Goal: Find specific fact: Find specific page/section

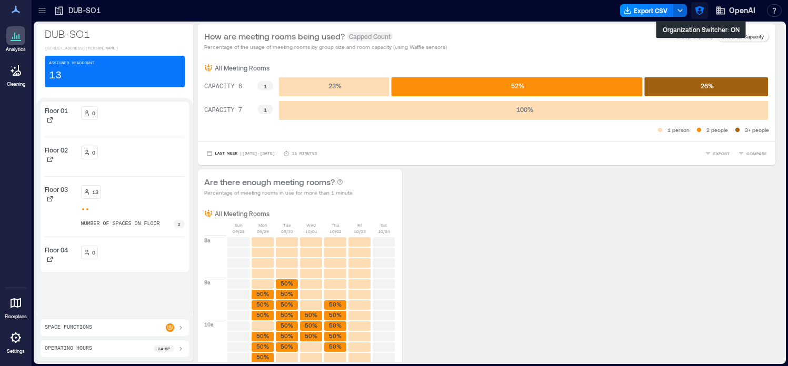
click at [702, 12] on icon "button" at bounding box center [699, 10] width 9 height 9
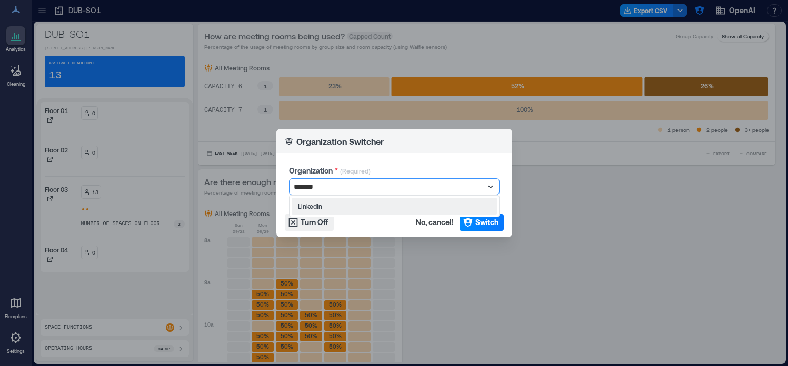
type input "********"
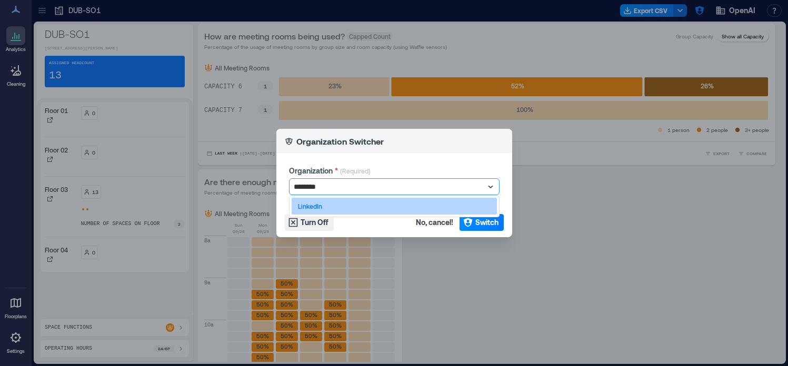
click at [347, 201] on div "LinkedIn" at bounding box center [393, 206] width 205 height 17
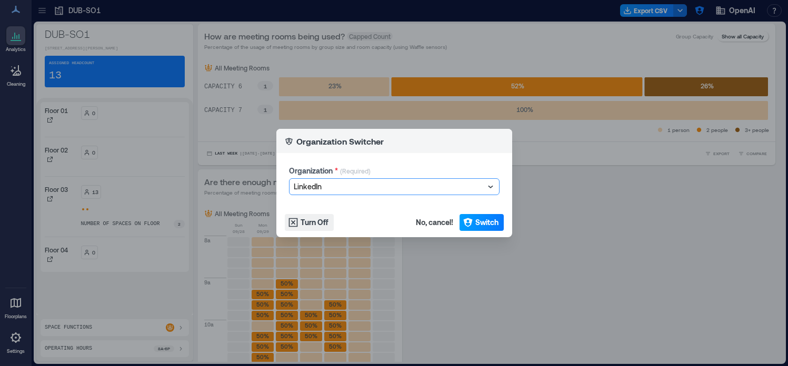
click at [487, 227] on span "Switch" at bounding box center [486, 222] width 23 height 11
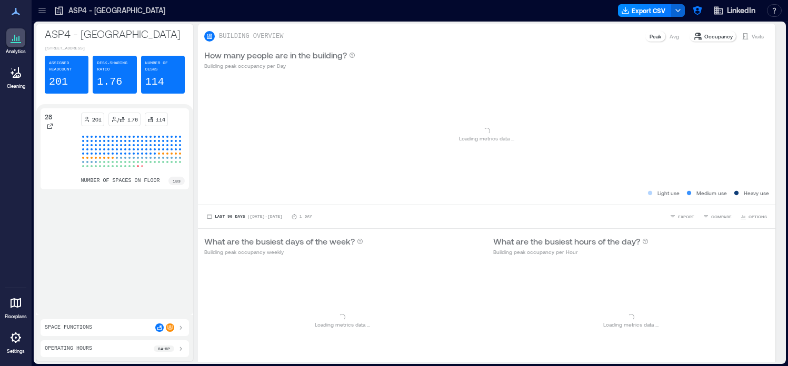
click at [44, 5] on icon at bounding box center [42, 10] width 11 height 11
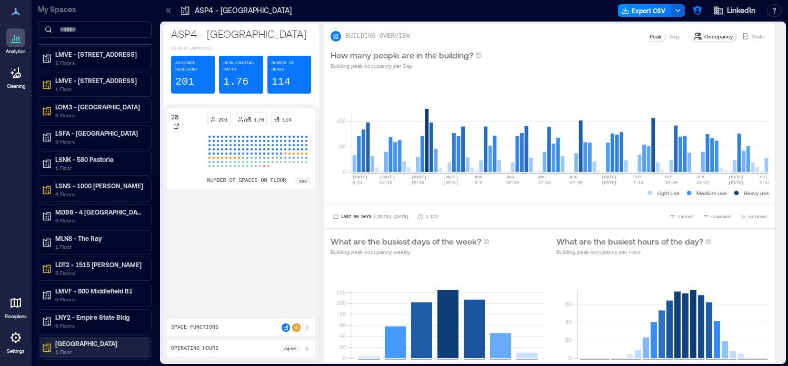
scroll to position [506, 0]
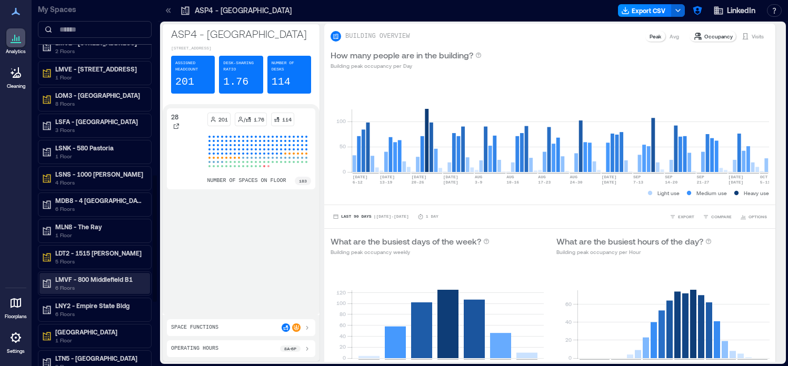
click at [101, 285] on p "6 Floors" at bounding box center [99, 288] width 88 height 8
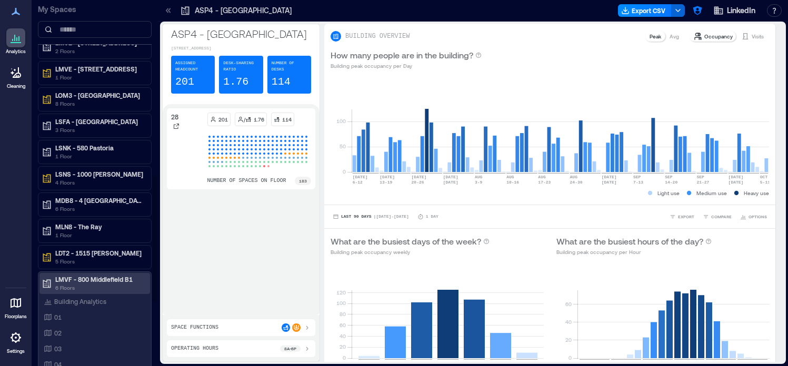
click at [101, 285] on p "6 Floors" at bounding box center [99, 288] width 88 height 8
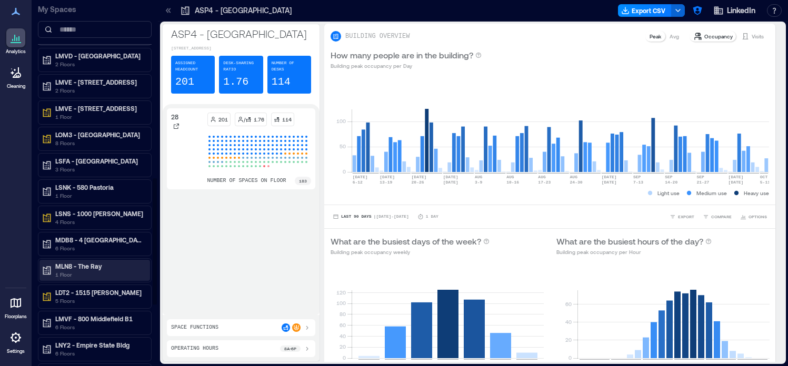
scroll to position [355, 0]
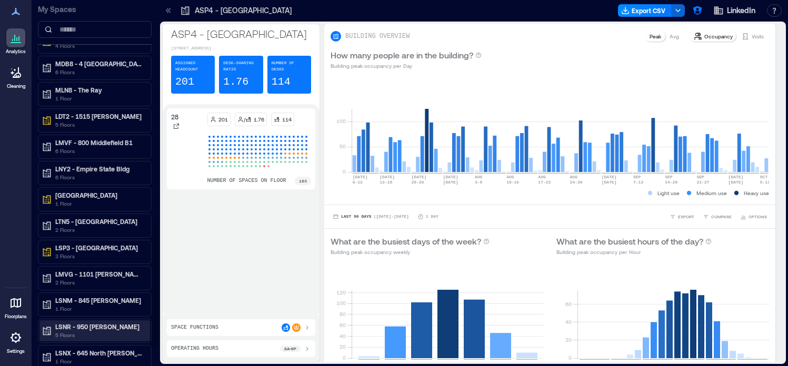
click at [97, 324] on p "LSNR - 950 [PERSON_NAME]" at bounding box center [99, 327] width 88 height 8
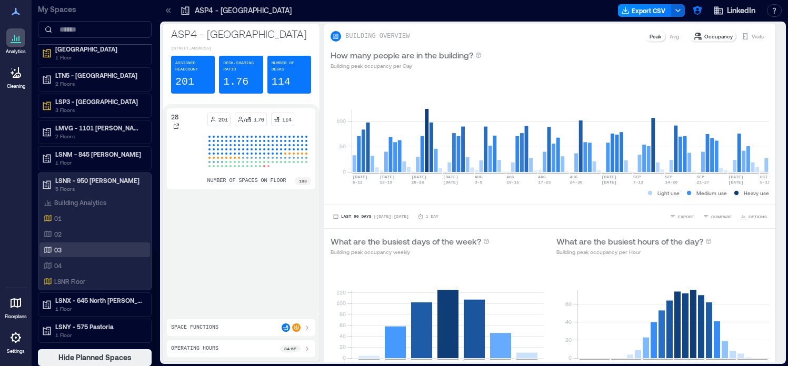
click at [83, 251] on div "03" at bounding box center [93, 250] width 102 height 11
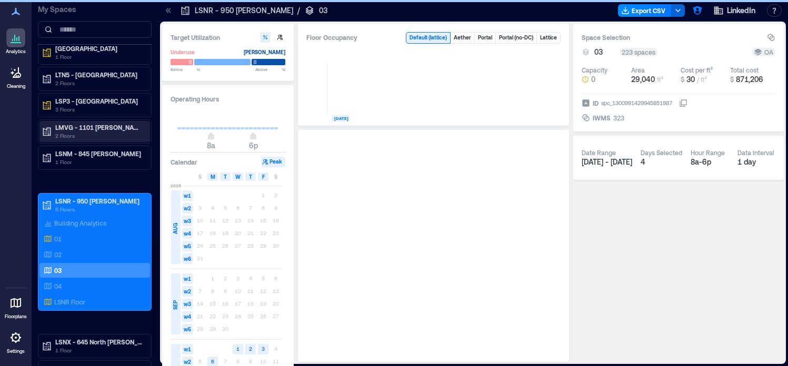
scroll to position [747, 0]
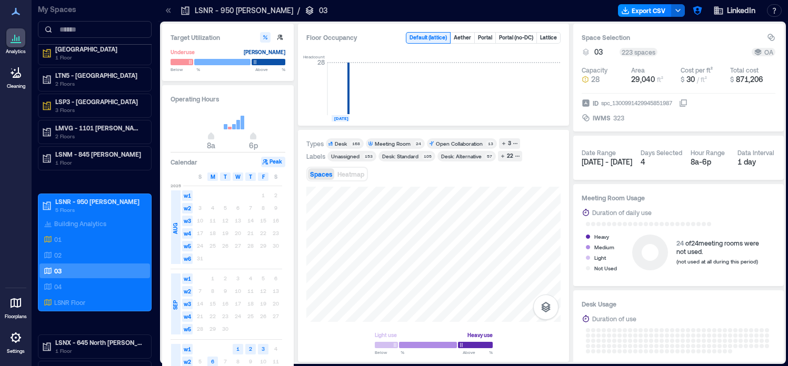
click at [166, 9] on icon at bounding box center [168, 10] width 11 height 11
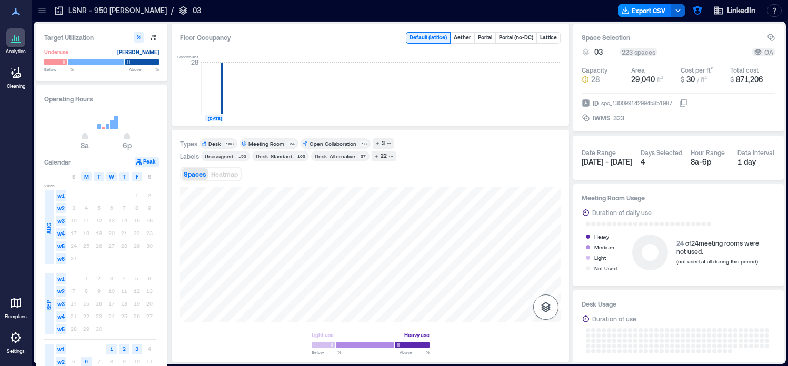
click at [545, 307] on icon "button" at bounding box center [545, 307] width 9 height 11
click at [549, 250] on icon "button" at bounding box center [545, 251] width 13 height 13
click at [332, 270] on div "H3GJC156" at bounding box center [370, 254] width 380 height 135
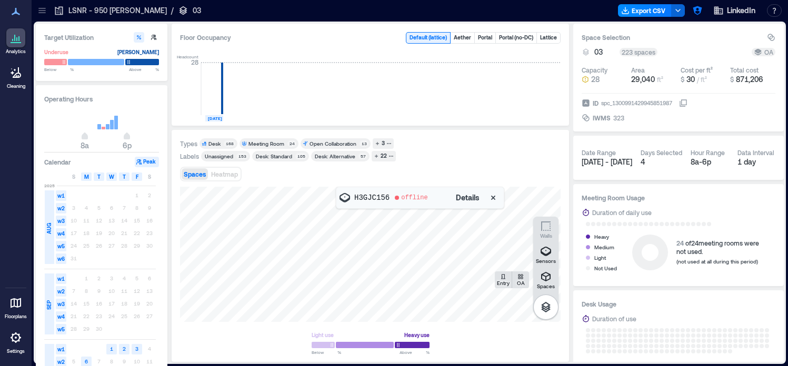
click at [369, 198] on p "H3GJC156" at bounding box center [371, 198] width 35 height 11
copy p "H3GJC156"
click at [495, 197] on icon "button" at bounding box center [493, 198] width 11 height 11
click at [547, 254] on icon "button" at bounding box center [545, 251] width 11 height 9
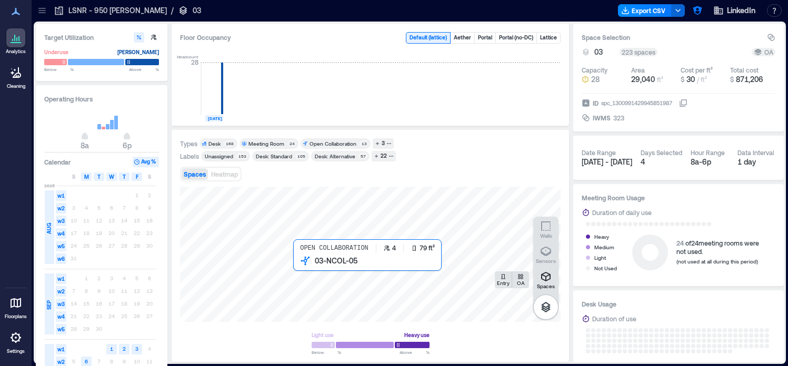
click at [306, 272] on div at bounding box center [370, 254] width 380 height 135
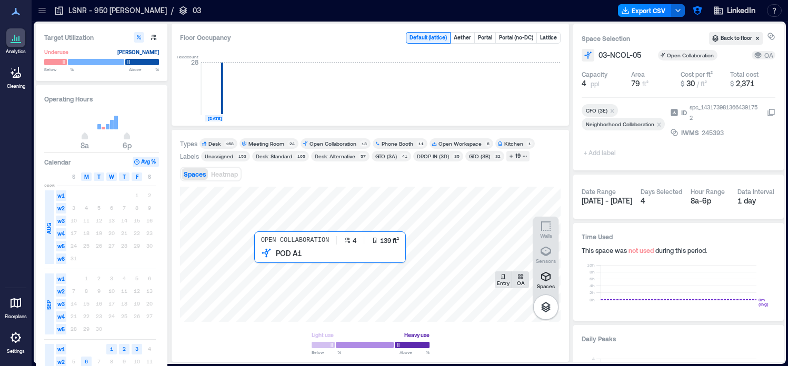
click at [276, 268] on div at bounding box center [370, 254] width 380 height 135
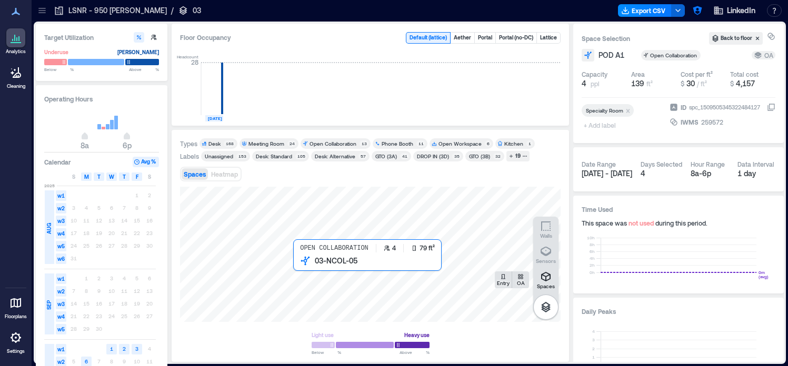
click at [300, 269] on div at bounding box center [370, 254] width 380 height 135
